Goal: Information Seeking & Learning: Learn about a topic

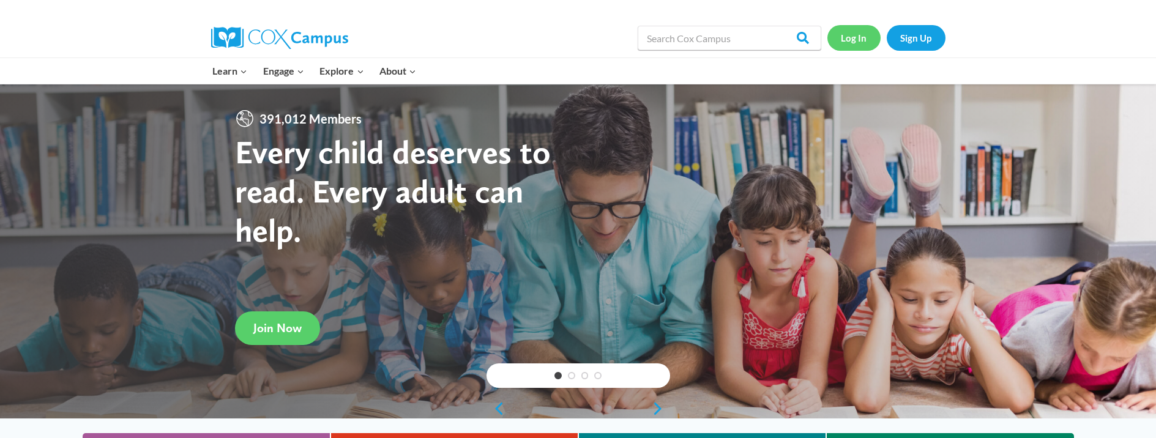
click at [854, 39] on link "Log In" at bounding box center [853, 37] width 53 height 25
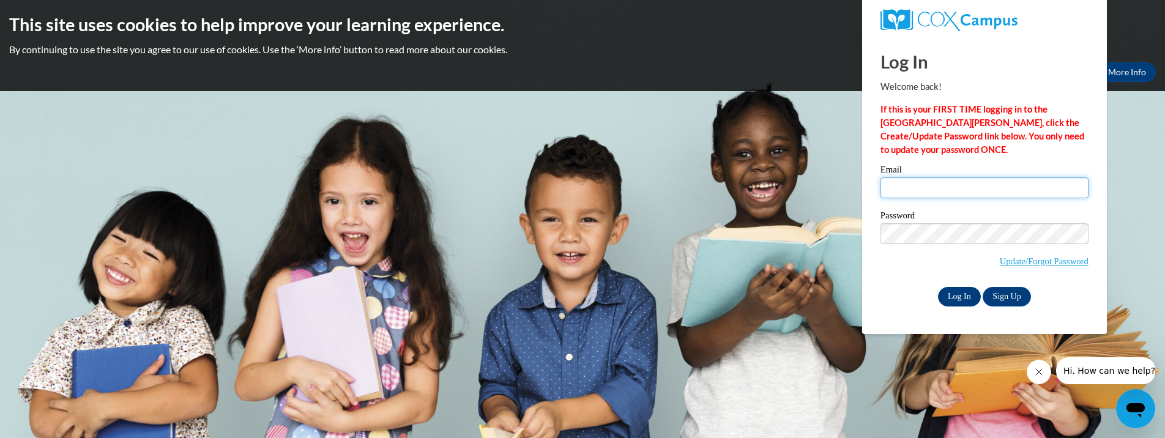
type input "acuenca@amanda.k12.oh.us"
click at [958, 300] on input "Log In" at bounding box center [959, 297] width 43 height 20
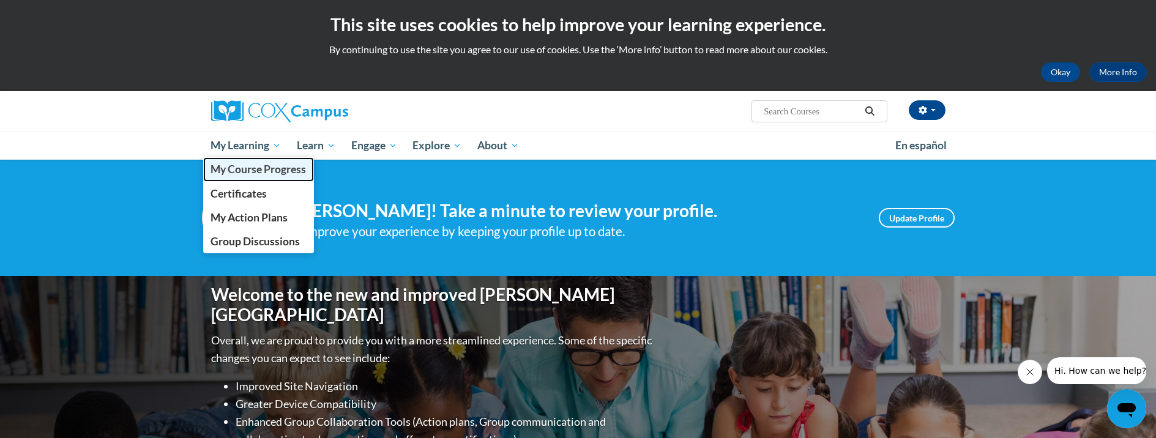
click at [232, 168] on span "My Course Progress" at bounding box center [257, 169] width 95 height 13
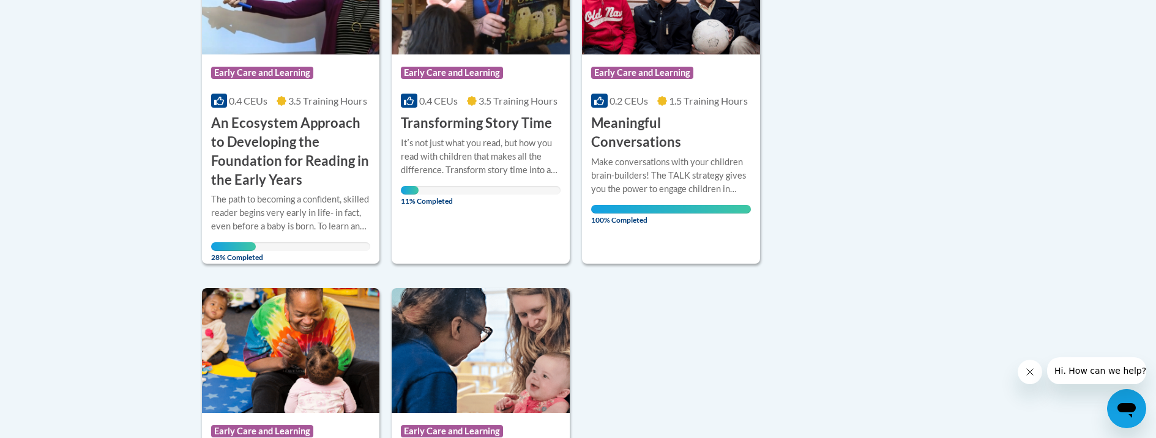
scroll to position [420, 0]
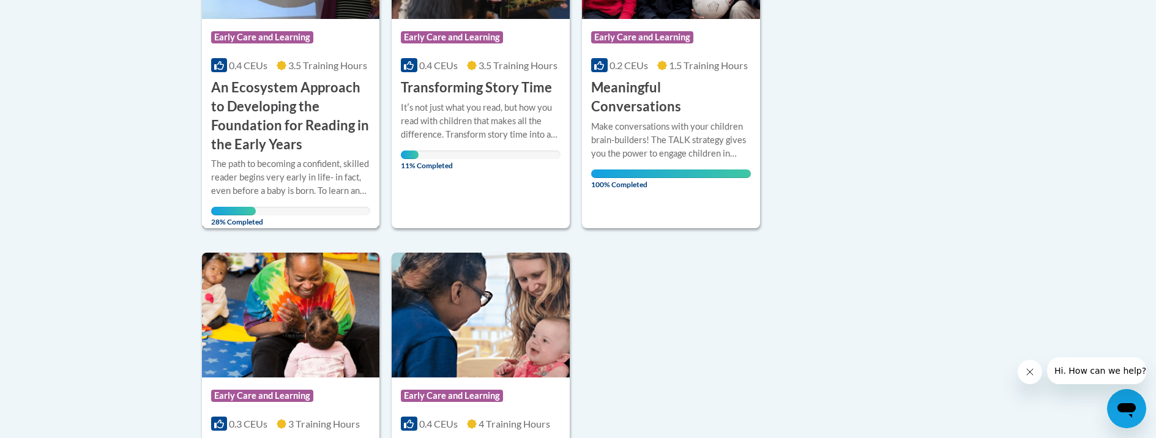
click at [256, 101] on h3 "An Ecosystem Approach to Developing the Foundation for Reading in the Early Yea…" at bounding box center [291, 115] width 160 height 75
click at [306, 71] on span "3.5 Training Hours" at bounding box center [327, 65] width 79 height 12
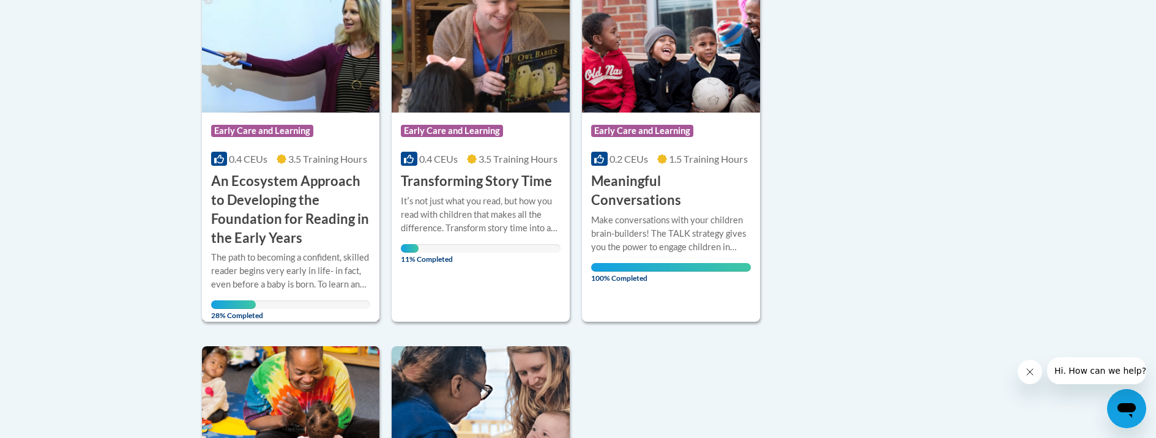
scroll to position [11, 0]
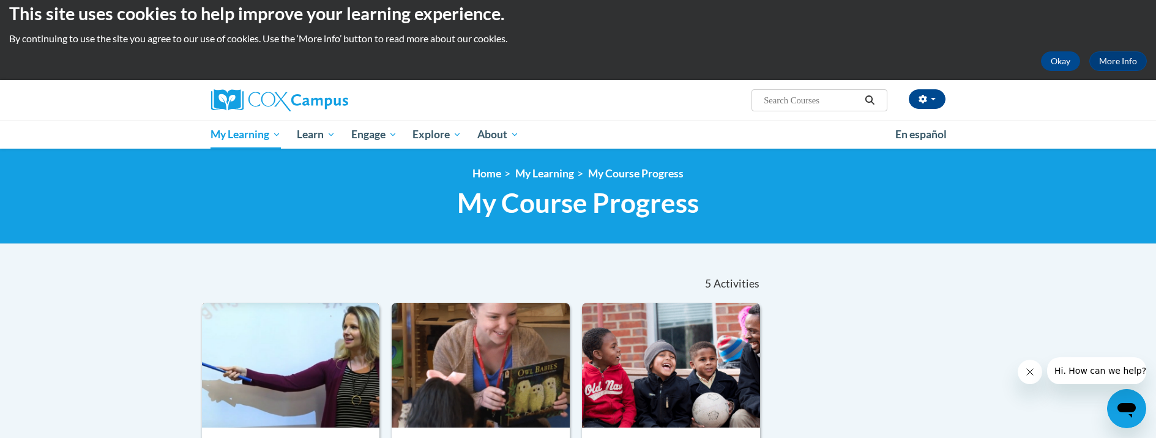
click at [344, 337] on img at bounding box center [291, 365] width 178 height 125
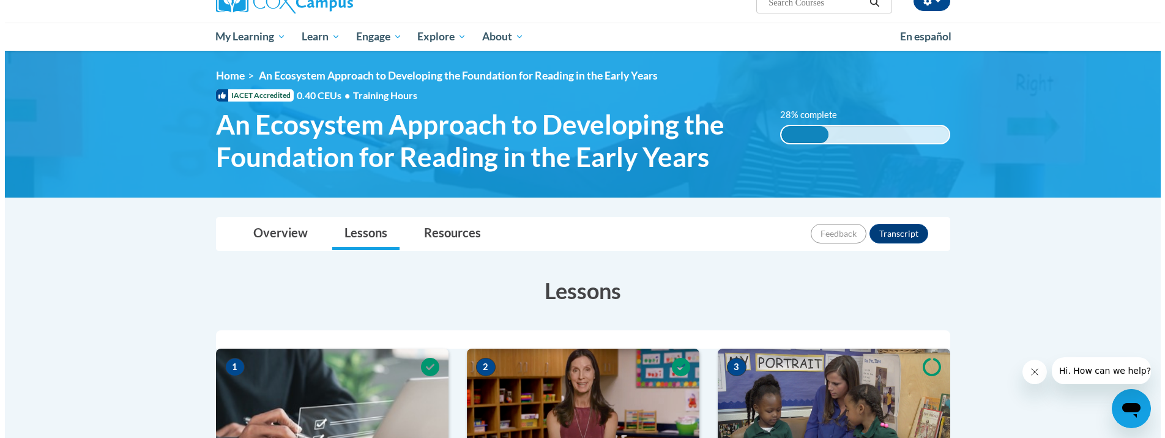
scroll to position [517, 0]
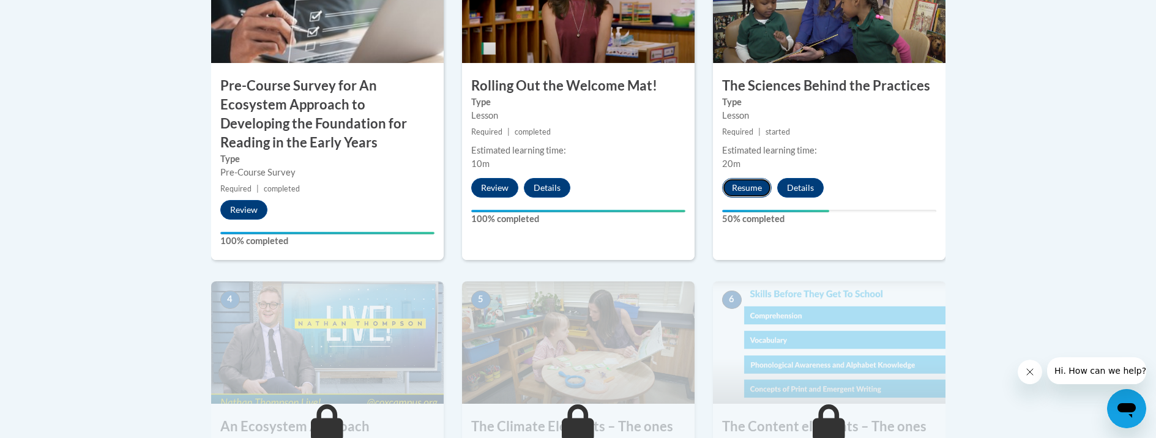
click at [735, 186] on button "Resume" at bounding box center [747, 188] width 50 height 20
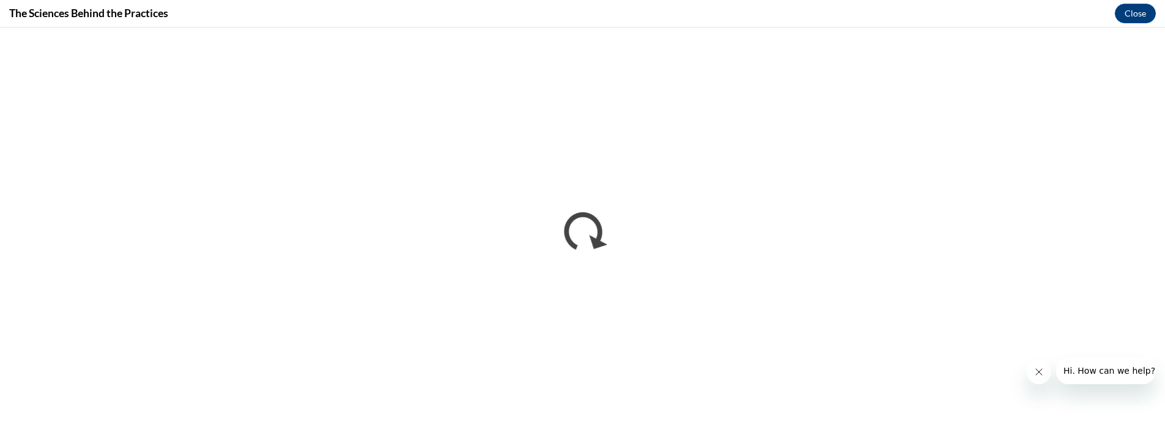
scroll to position [0, 0]
